Goal: Transaction & Acquisition: Purchase product/service

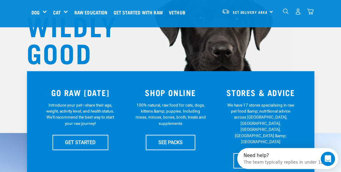
scroll to position [71, 0]
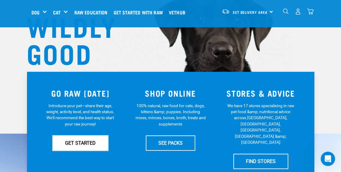
click at [92, 142] on link "GET STARTED" at bounding box center [81, 142] width 56 height 15
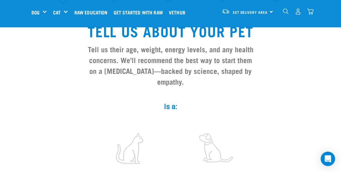
scroll to position [48, 0]
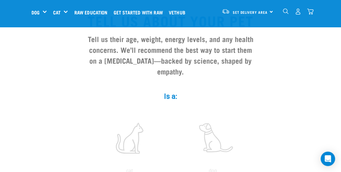
click at [215, 116] on label at bounding box center [213, 138] width 81 height 51
click at [171, 172] on input "radio" at bounding box center [171, 172] width 0 height 0
click at [207, 127] on label at bounding box center [213, 138] width 81 height 51
click at [171, 172] on input "radio" at bounding box center [171, 172] width 0 height 0
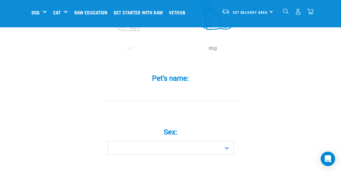
scroll to position [173, 0]
click at [172, 85] on input "Pet's name: *" at bounding box center [170, 92] width 135 height 14
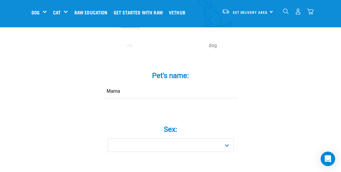
type input "Mama"
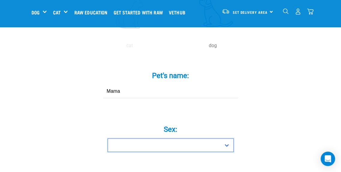
click at [194, 138] on select "Boy Girl" at bounding box center [171, 145] width 126 height 14
select select "boy"
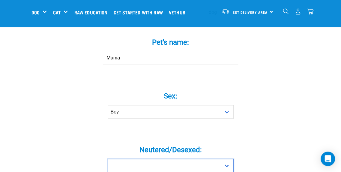
scroll to position [175, 0]
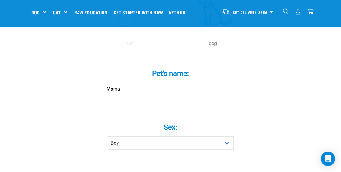
click at [185, 84] on input "Mama" at bounding box center [170, 90] width 135 height 14
type input "M"
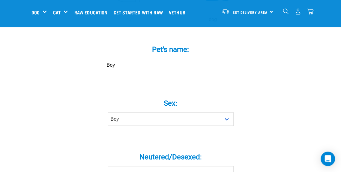
scroll to position [235, 0]
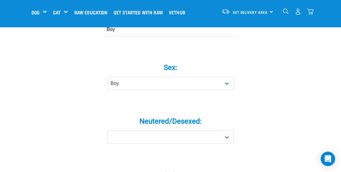
type input "Boy"
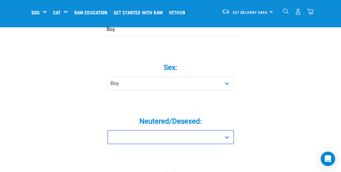
click at [193, 130] on select "Yes No" at bounding box center [171, 137] width 126 height 14
select select "no"
click at [108, 130] on select "Yes No" at bounding box center [171, 137] width 126 height 14
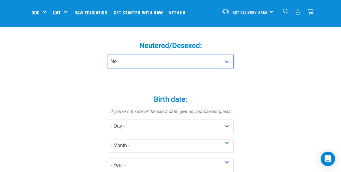
scroll to position [338, 0]
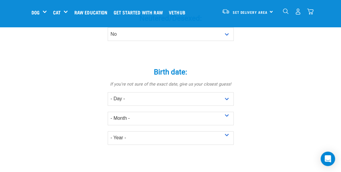
click at [186, 77] on div "Birth date: * If you're not sure of the exact date, give us your closest guess!…" at bounding box center [171, 101] width 180 height 85
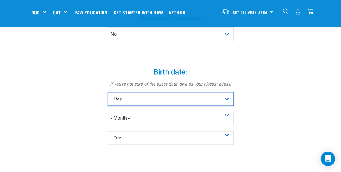
click at [187, 92] on select "- Day - 1 2 3 4 5 6 7 8 9 10 11 12 13 14 15 16 17 18 19 20 21 22 23 24 25 26 27" at bounding box center [171, 99] width 126 height 14
select select "8"
click at [108, 92] on select "- Day - 1 2 3 4 5 6 7 8 9 10 11 12 13 14 15 16 17 18 19 20 21 22 23 24 25 26 27" at bounding box center [171, 99] width 126 height 14
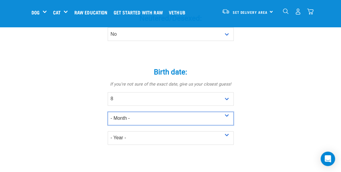
click at [168, 112] on select "- Month - January February March April May June July August September October N…" at bounding box center [171, 119] width 126 height 14
select select "March"
click at [108, 112] on select "- Month - January February March April May June July August September October N…" at bounding box center [171, 119] width 126 height 14
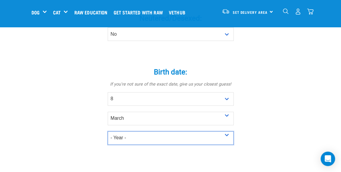
click at [138, 131] on select "- Year - 2025 2024 2023 2022 2021 2020 2019 2018 2017 2016 2015 2014 2013 2012" at bounding box center [171, 138] width 126 height 14
select select "2023"
click at [108, 131] on select "- Year - 2025 2024 2023 2022 2021 2020 2019 2018 2017 2016 2015 2014 2013 2012" at bounding box center [171, 138] width 126 height 14
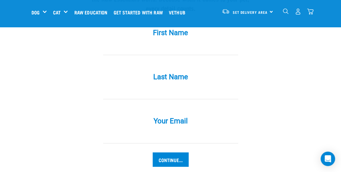
scroll to position [588, 0]
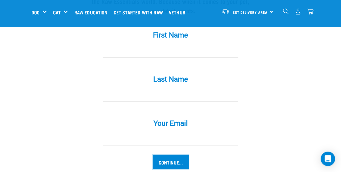
click at [163, 155] on input "Continue..." at bounding box center [171, 162] width 36 height 14
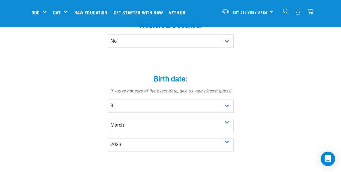
scroll to position [289, 0]
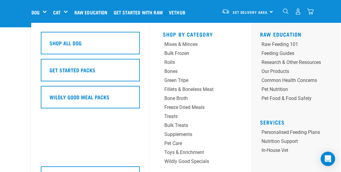
click at [72, 72] on h5 "Get Started Packs" at bounding box center [73, 70] width 46 height 8
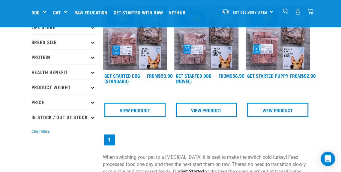
scroll to position [31, 0]
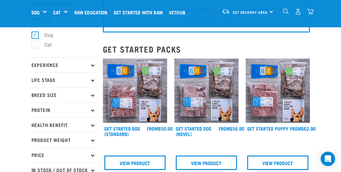
click at [79, 97] on p "Breed Size" at bounding box center [64, 94] width 64 height 15
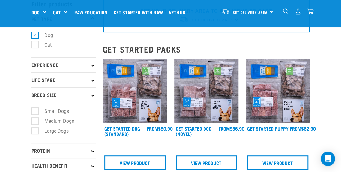
click at [35, 121] on label "Medium Dogs" at bounding box center [56, 121] width 42 height 8
click at [34, 121] on input "Medium Dogs" at bounding box center [34, 120] width 4 height 4
checkbox input "true"
click at [77, 148] on p "Protein" at bounding box center [64, 150] width 64 height 15
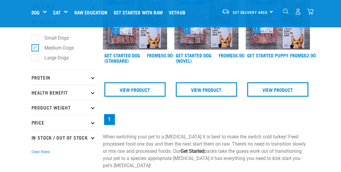
scroll to position [55, 0]
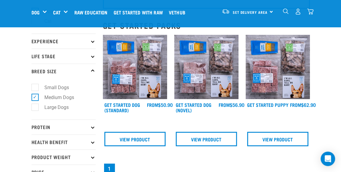
click at [35, 106] on label "Large Dogs" at bounding box center [53, 108] width 36 height 8
click at [35, 106] on input "Large Dogs" at bounding box center [34, 106] width 4 height 4
checkbox input "true"
click at [51, 129] on p "Protein" at bounding box center [64, 126] width 64 height 15
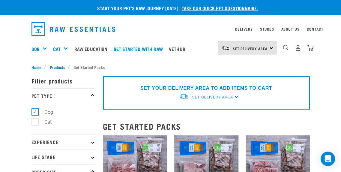
click at [65, 51] on div "Cat" at bounding box center [63, 49] width 20 height 24
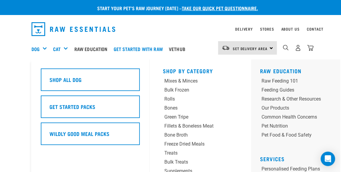
click at [58, 84] on div "Shop All Dog" at bounding box center [90, 79] width 99 height 23
click at [60, 132] on h5 "Wildly Good Meal Packs" at bounding box center [80, 134] width 60 height 8
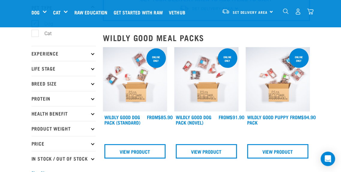
scroll to position [32, 0]
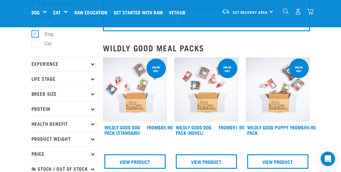
click at [201, 130] on link "Wildly Good Dog Pack (Novel)" at bounding box center [194, 130] width 36 height 8
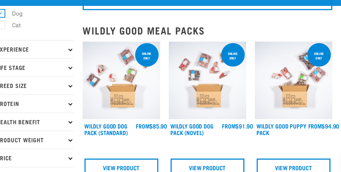
scroll to position [33, 0]
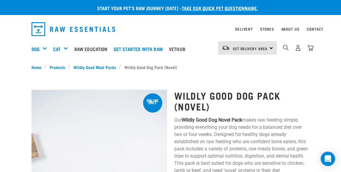
click at [45, 50] on div "Dog" at bounding box center [42, 49] width 20 height 24
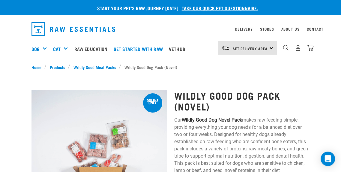
click at [41, 50] on div "Dog" at bounding box center [42, 49] width 20 height 24
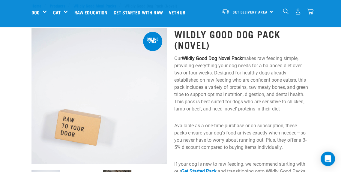
scroll to position [54, 0]
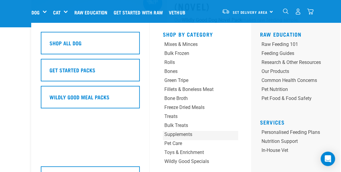
click at [170, 136] on div "Supplements" at bounding box center [194, 134] width 59 height 7
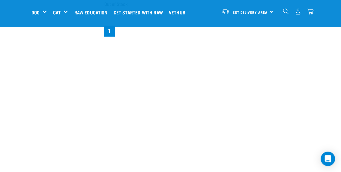
scroll to position [757, 0]
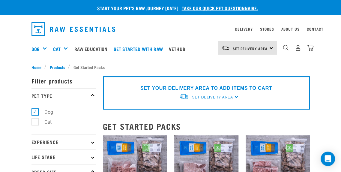
click at [92, 96] on icon at bounding box center [92, 95] width 3 height 3
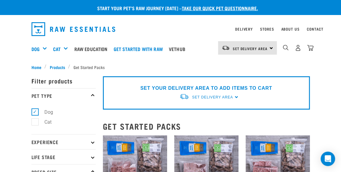
click at [92, 96] on icon at bounding box center [92, 95] width 3 height 3
click at [91, 96] on p "Pet Type" at bounding box center [64, 95] width 64 height 15
click at [90, 144] on p "Experience" at bounding box center [64, 141] width 64 height 15
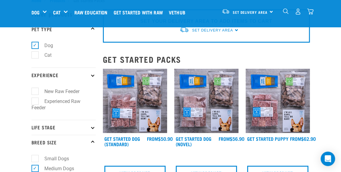
scroll to position [76, 0]
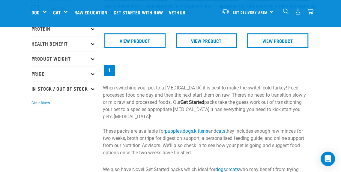
scroll to position [80, 0]
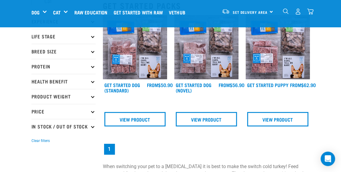
scroll to position [35, 0]
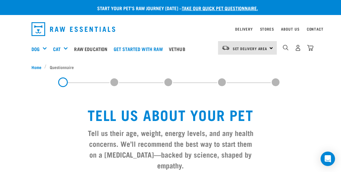
select select "boy"
select select "no"
select select "8"
select select "March"
select select "2023"
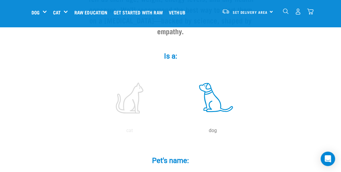
scroll to position [52, 0]
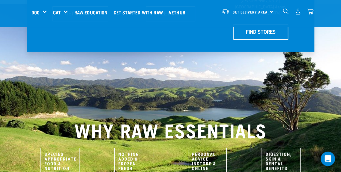
scroll to position [168, 0]
